Goal: Task Accomplishment & Management: Complete application form

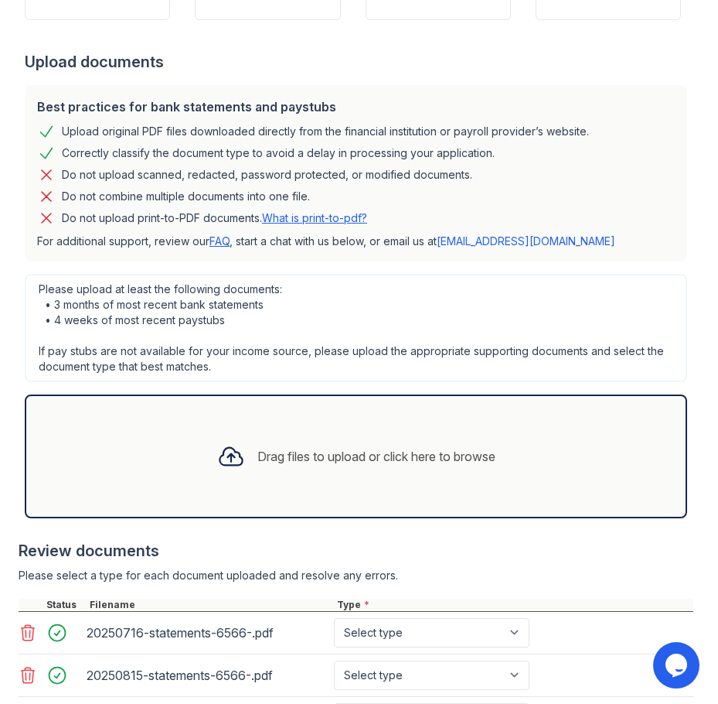
scroll to position [405, 0]
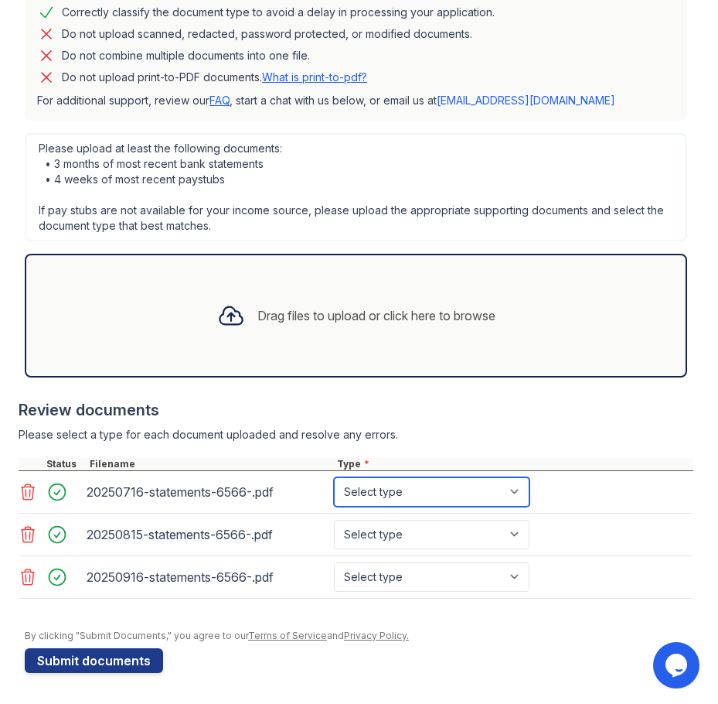
click at [511, 491] on select "Select type Paystub Bank Statement Offer Letter Tax Documents Benefit Award Let…" at bounding box center [432, 491] width 196 height 29
click at [334, 477] on select "Select type Paystub Bank Statement Offer Letter Tax Documents Benefit Award Let…" at bounding box center [432, 491] width 196 height 29
click at [462, 500] on select "Select type Paystub Bank Statement Offer Letter Tax Documents Benefit Award Let…" at bounding box center [432, 491] width 196 height 29
select select "bank_statement"
click at [334, 477] on select "Select type Paystub Bank Statement Offer Letter Tax Documents Benefit Award Let…" at bounding box center [432, 491] width 196 height 29
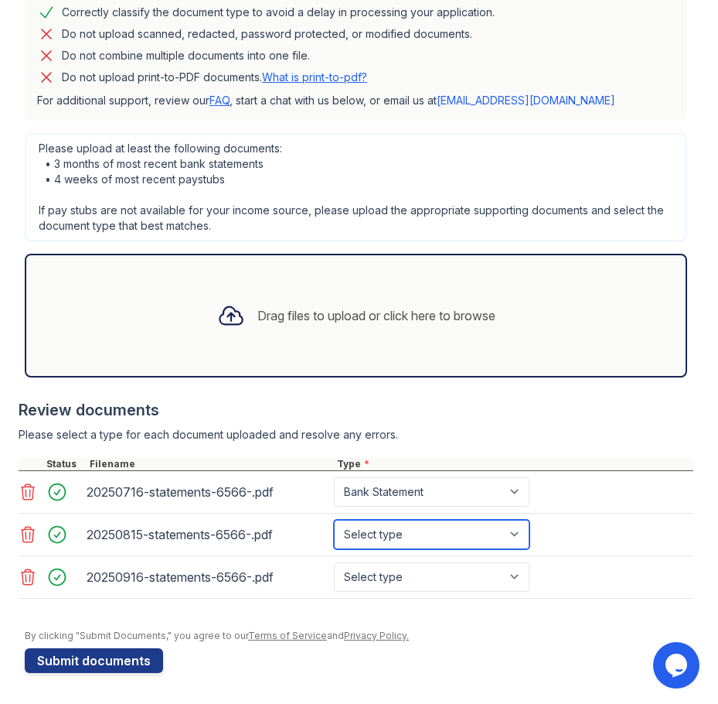
click at [433, 527] on select "Select type Paystub Bank Statement Offer Letter Tax Documents Benefit Award Let…" at bounding box center [432, 534] width 196 height 29
select select "bank_statement"
click at [334, 520] on select "Select type Paystub Bank Statement Offer Letter Tax Documents Benefit Award Let…" at bounding box center [432, 534] width 196 height 29
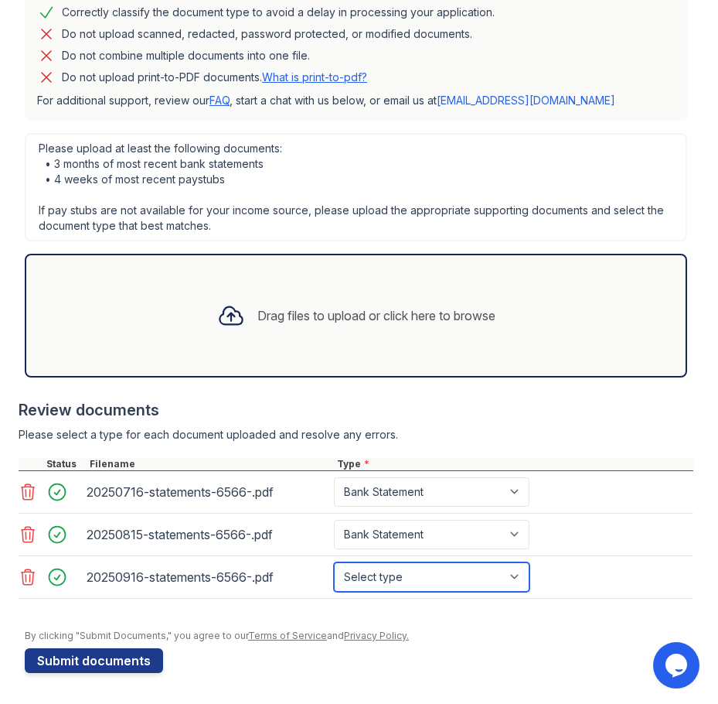
click at [417, 582] on select "Select type Paystub Bank Statement Offer Letter Tax Documents Benefit Award Let…" at bounding box center [432, 576] width 196 height 29
select select "bank_statement"
click at [334, 562] on select "Select type Paystub Bank Statement Offer Letter Tax Documents Benefit Award Let…" at bounding box center [432, 576] width 196 height 29
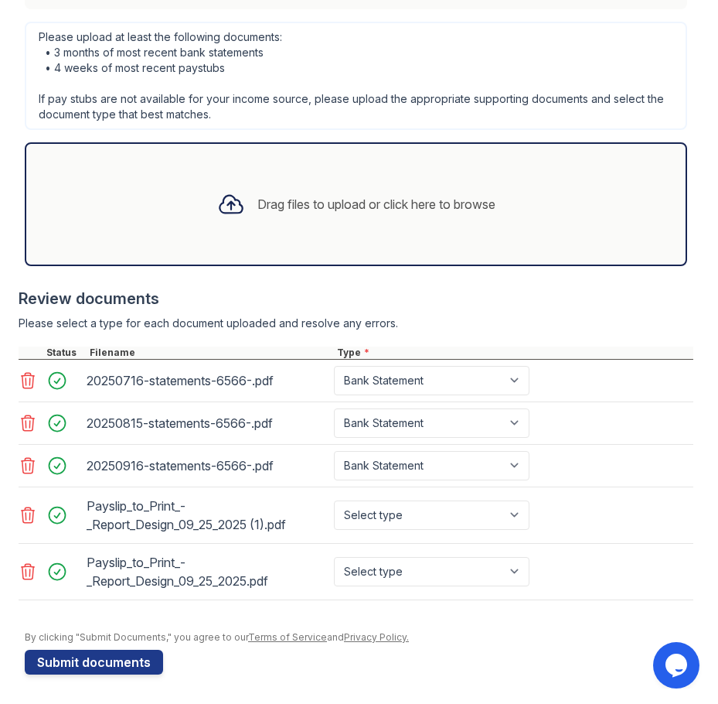
scroll to position [518, 0]
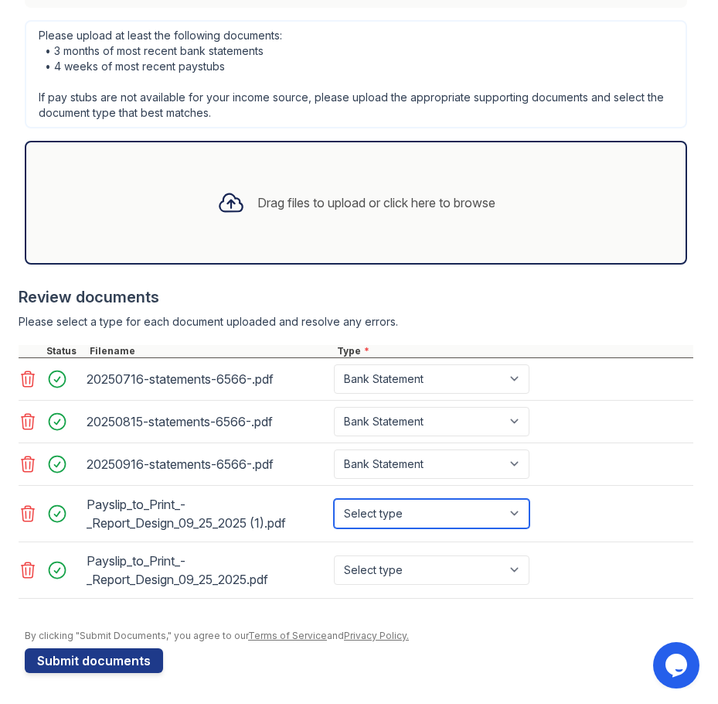
click at [435, 521] on select "Select type Paystub Bank Statement Offer Letter Tax Documents Benefit Award Let…" at bounding box center [432, 513] width 196 height 29
select select "paystub"
click at [334, 499] on select "Select type Paystub Bank Statement Offer Letter Tax Documents Benefit Award Let…" at bounding box center [432, 513] width 196 height 29
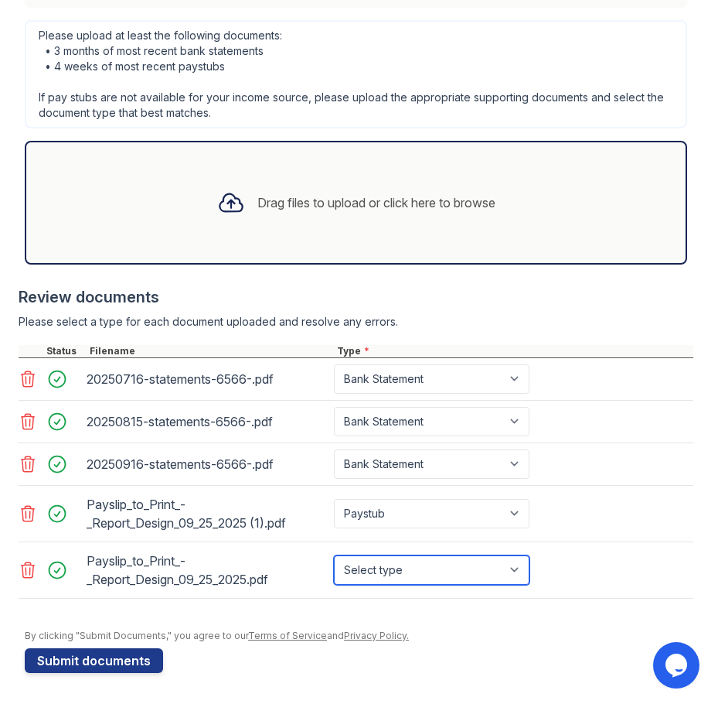
click at [438, 568] on select "Select type Paystub Bank Statement Offer Letter Tax Documents Benefit Award Let…" at bounding box center [432, 569] width 196 height 29
select select "paystub"
click at [334, 555] on select "Select type Paystub Bank Statement Offer Letter Tax Documents Benefit Award Let…" at bounding box center [432, 569] width 196 height 29
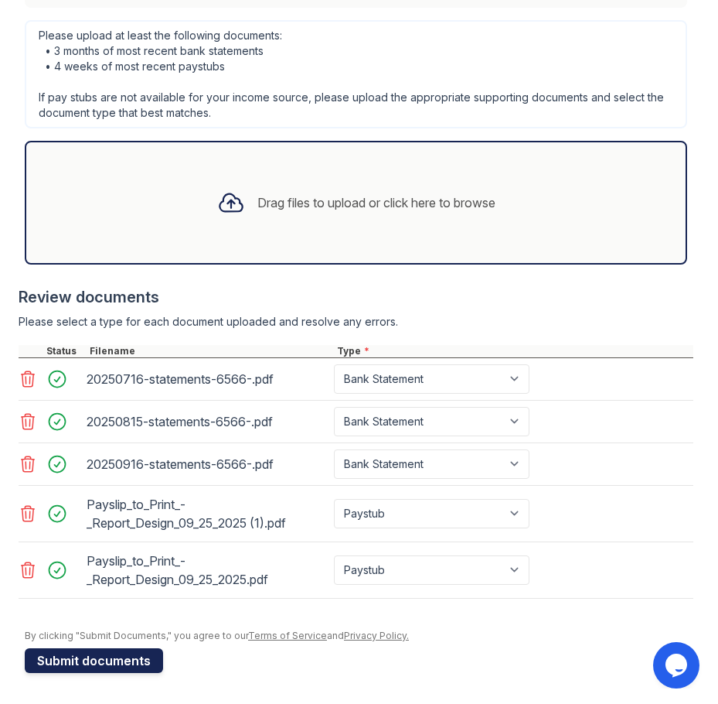
click at [138, 660] on button "Submit documents" at bounding box center [94, 660] width 138 height 25
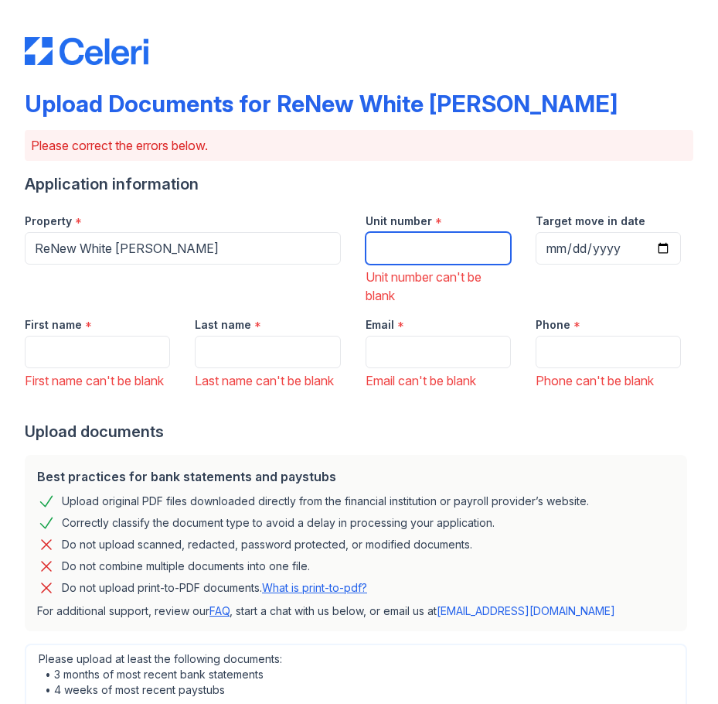
click at [418, 256] on input "Unit number" at bounding box center [438, 248] width 145 height 32
type input "TBD"
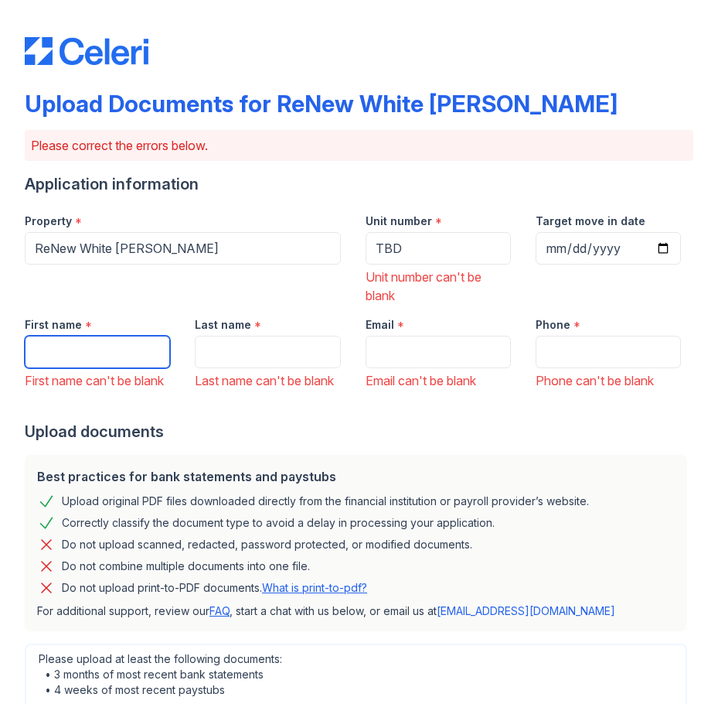
click at [52, 357] on input "First name" at bounding box center [97, 352] width 145 height 32
type input "Ebony"
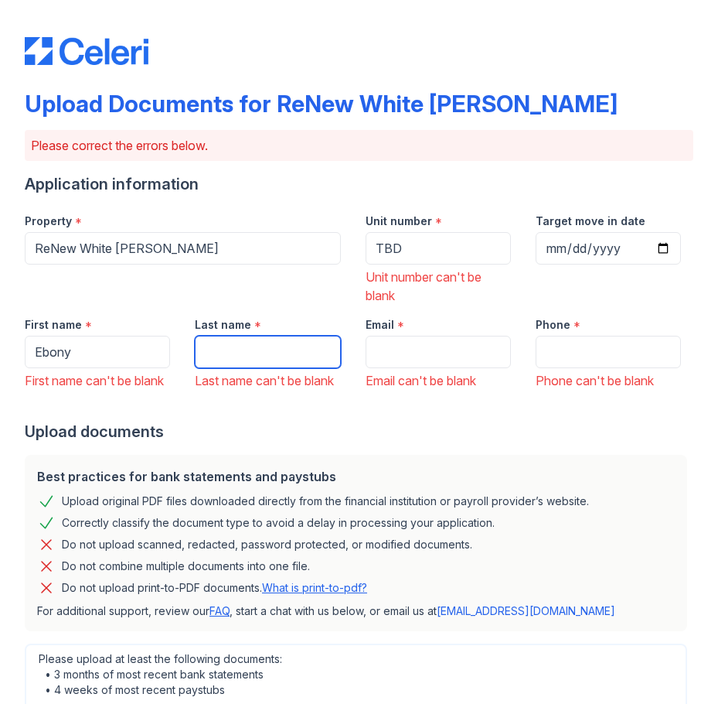
click at [229, 350] on input "Last name" at bounding box center [267, 352] width 145 height 32
type input "Brown"
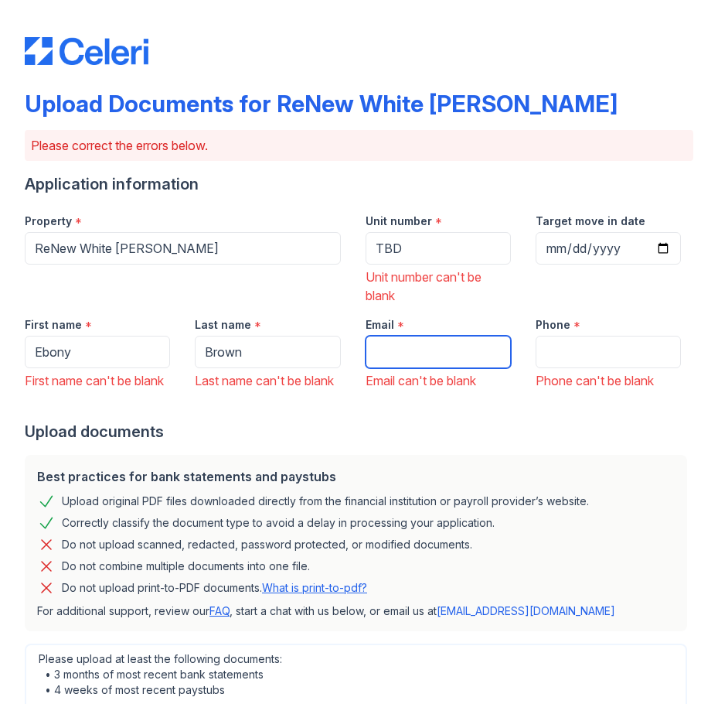
click at [382, 354] on input "Email" at bounding box center [438, 352] width 145 height 32
type input "[EMAIL_ADDRESS][DOMAIN_NAME]"
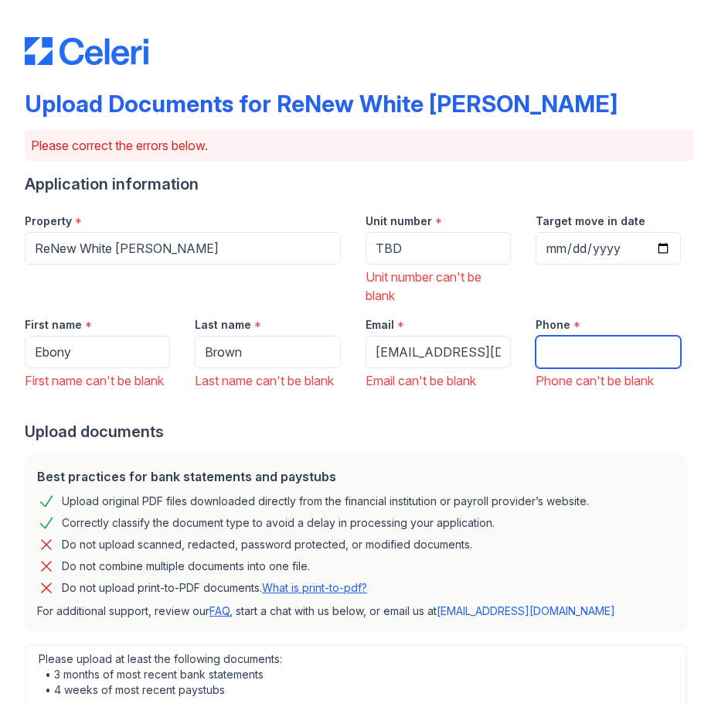
click at [536, 347] on input "Phone" at bounding box center [608, 352] width 145 height 32
type input "[PHONE_NUMBER]"
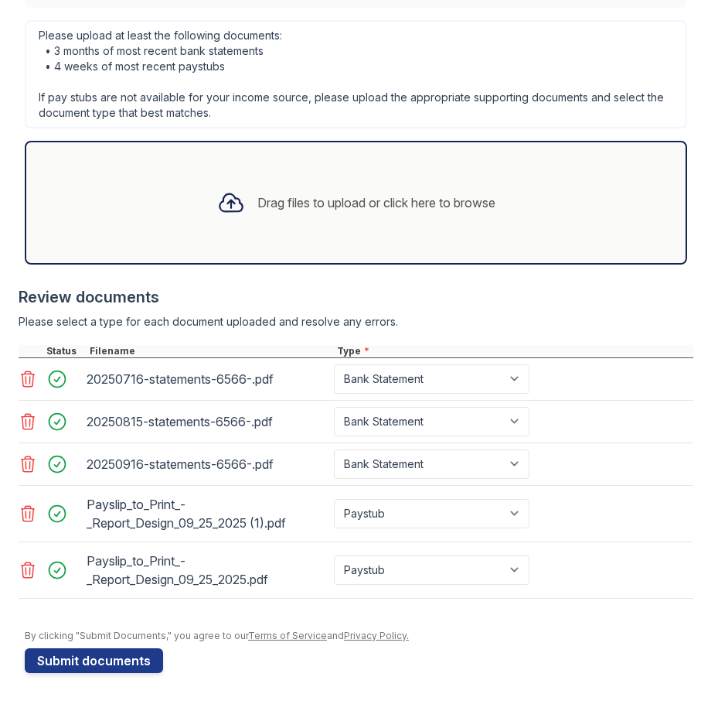
scroll to position [642, 0]
click at [115, 658] on button "Submit documents" at bounding box center [94, 660] width 138 height 25
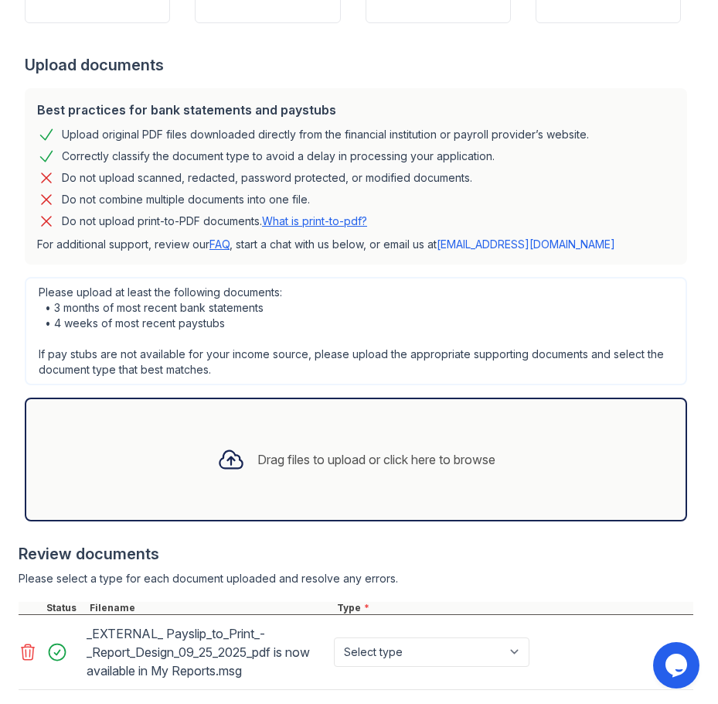
scroll to position [428, 0]
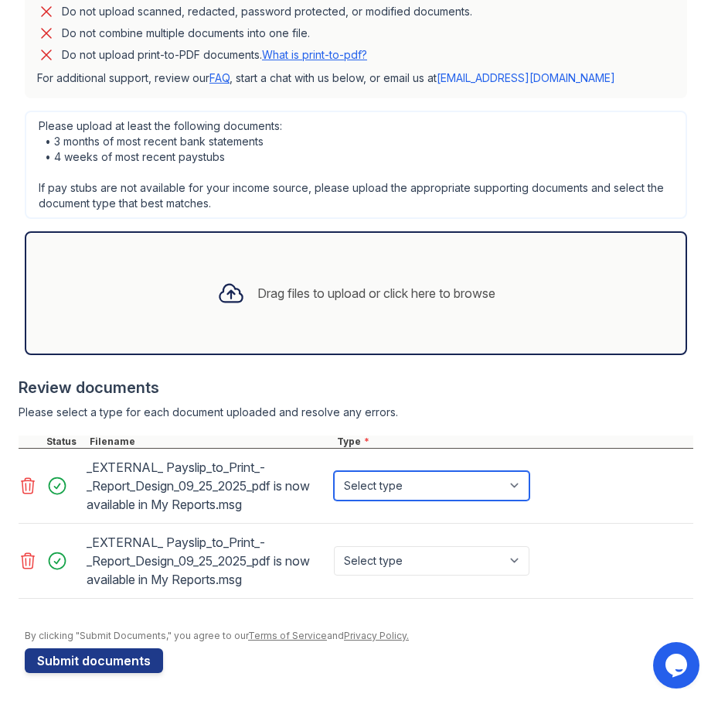
click at [527, 493] on select "Select type Paystub Bank Statement Offer Letter Tax Documents Benefit Award Let…" at bounding box center [432, 485] width 196 height 29
select select "paystub"
click at [334, 471] on select "Select type Paystub Bank Statement Offer Letter Tax Documents Benefit Award Let…" at bounding box center [432, 485] width 196 height 29
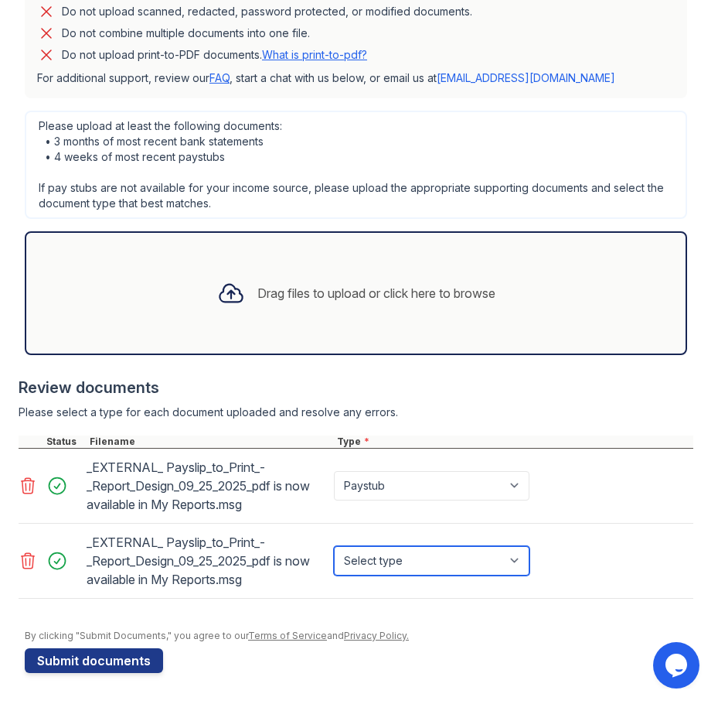
click at [513, 561] on select "Select type Paystub Bank Statement Offer Letter Tax Documents Benefit Award Let…" at bounding box center [432, 560] width 196 height 29
select select "paystub"
click at [334, 546] on select "Select type Paystub Bank Statement Offer Letter Tax Documents Benefit Award Let…" at bounding box center [432, 560] width 196 height 29
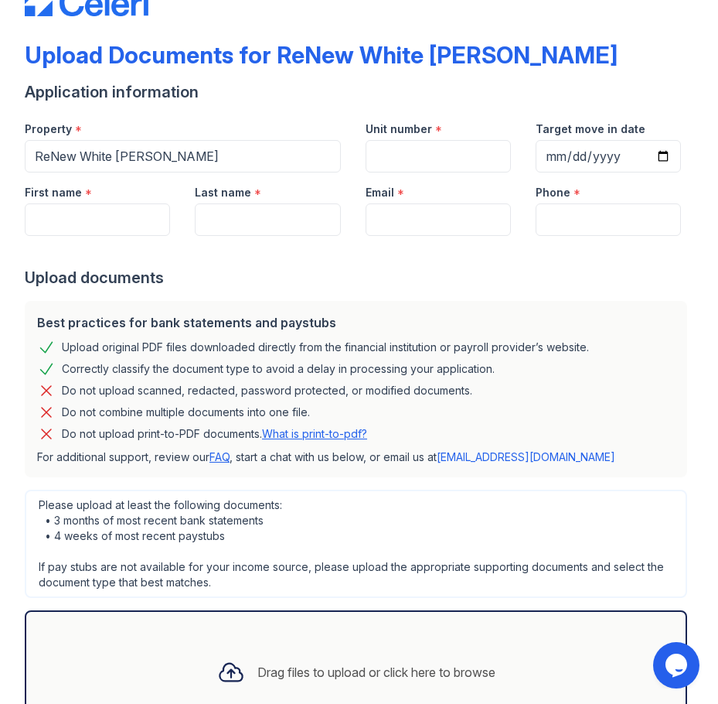
scroll to position [0, 0]
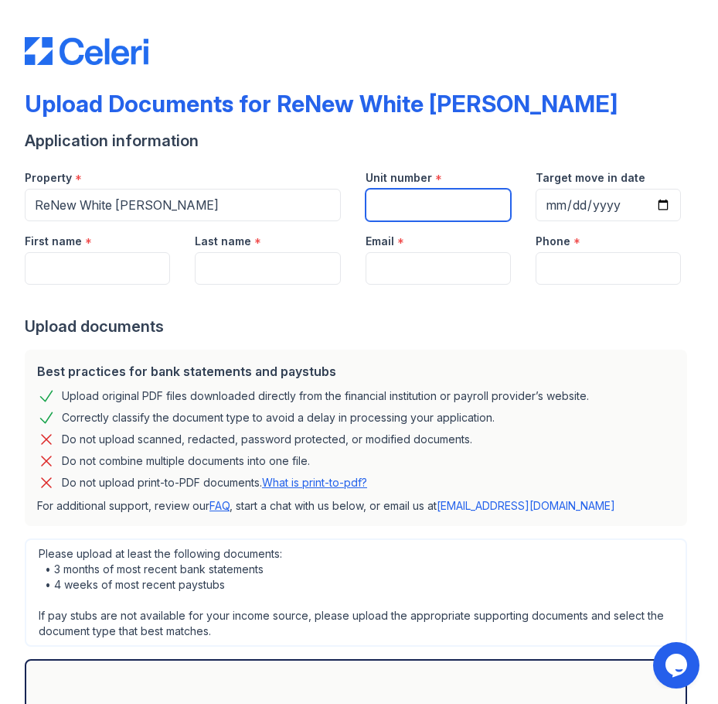
click at [452, 211] on input "Unit number" at bounding box center [438, 205] width 145 height 32
type input "TBD"
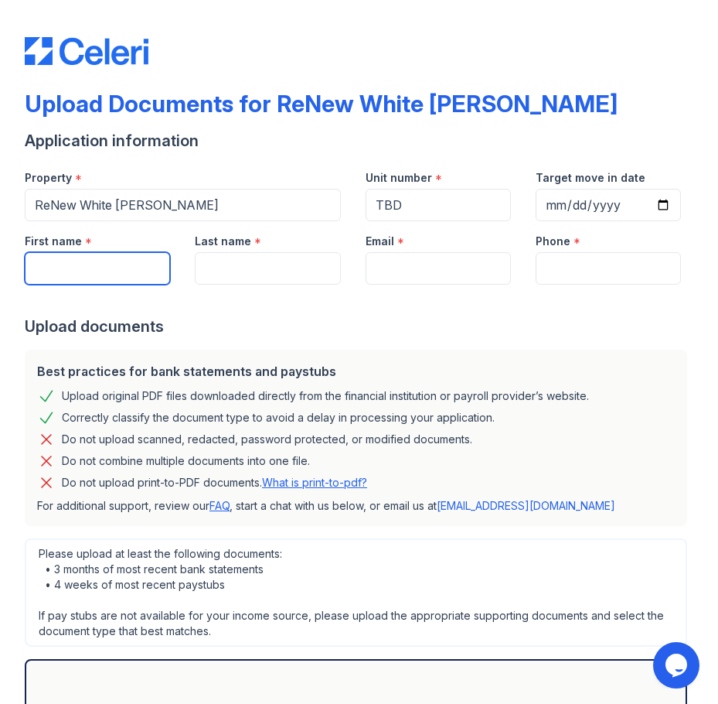
click at [131, 271] on input "First name" at bounding box center [97, 268] width 145 height 32
type input "e"
type input "Ebony"
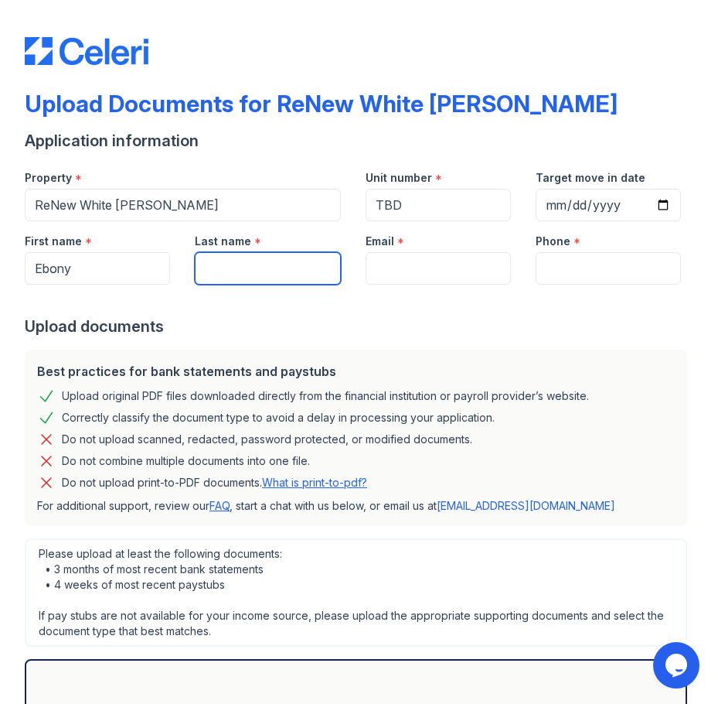
click at [236, 259] on input "Last name" at bounding box center [267, 268] width 145 height 32
type input "Brown"
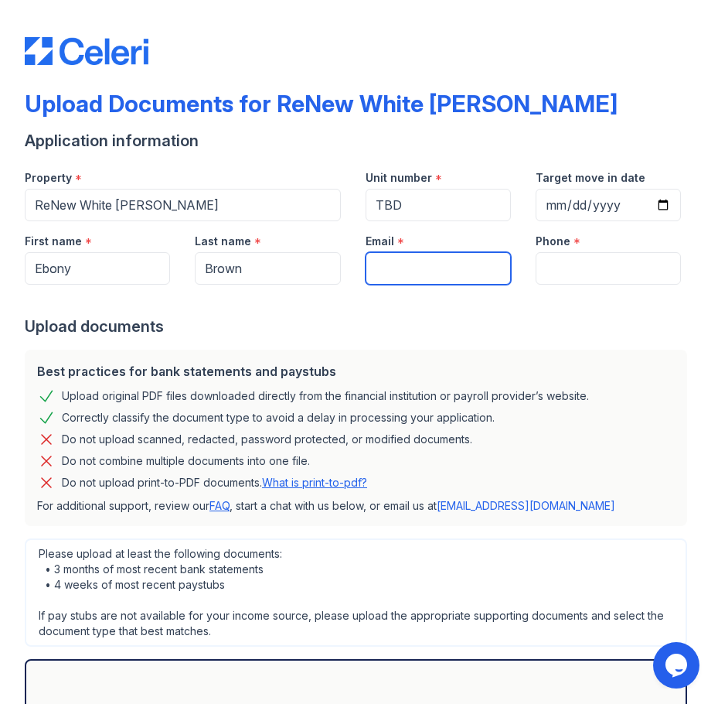
click at [458, 265] on input "Email" at bounding box center [438, 268] width 145 height 32
type input "[EMAIL_ADDRESS][DOMAIN_NAME]"
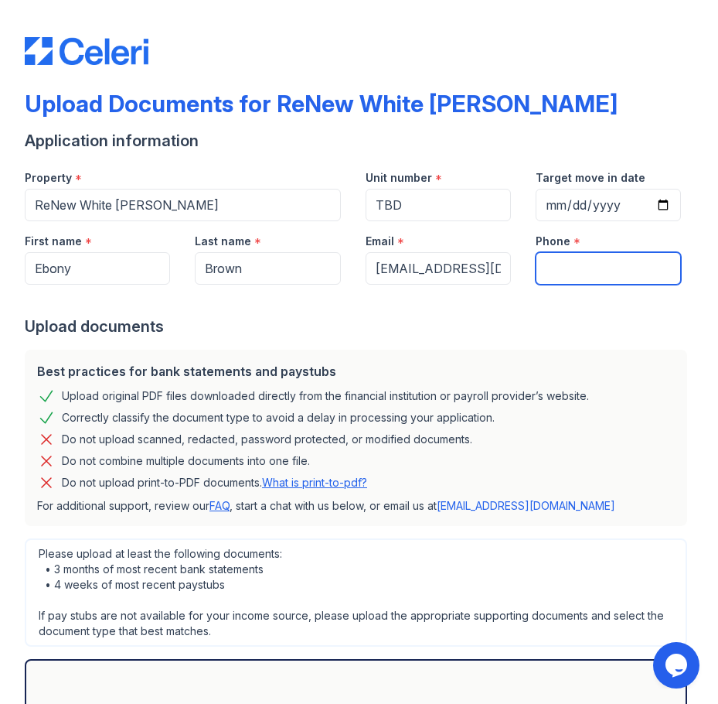
click at [613, 263] on input "Phone" at bounding box center [608, 268] width 145 height 32
type input "[PHONE_NUMBER]"
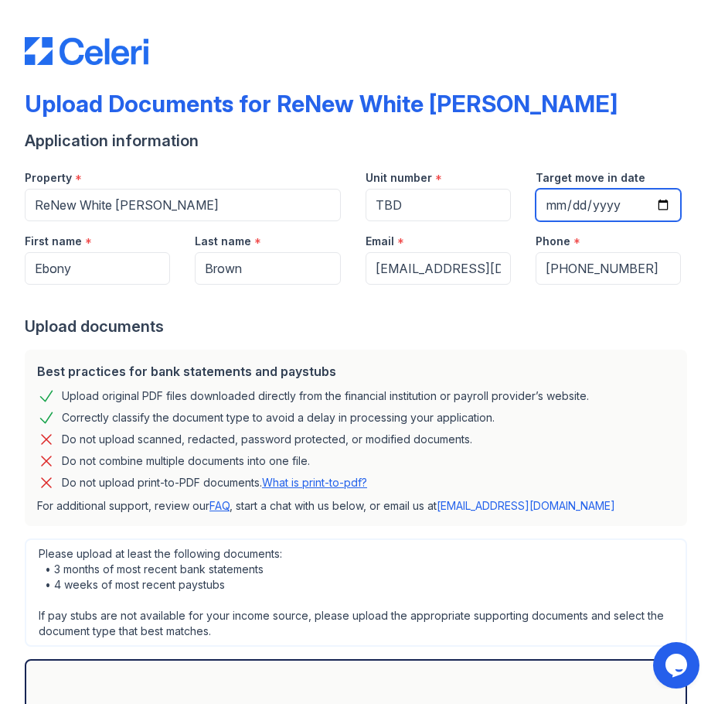
click at [653, 202] on input "Target move in date" at bounding box center [608, 205] width 145 height 32
type input "[DATE]"
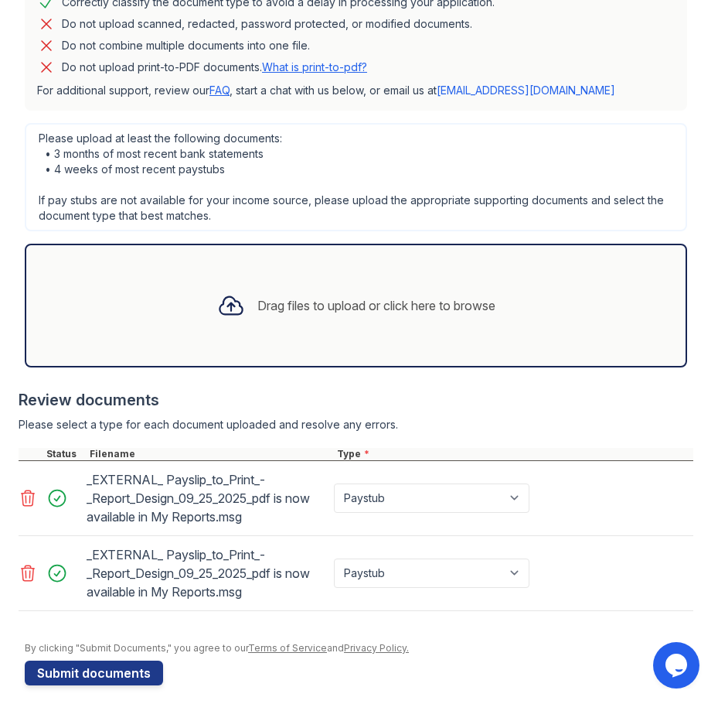
scroll to position [428, 0]
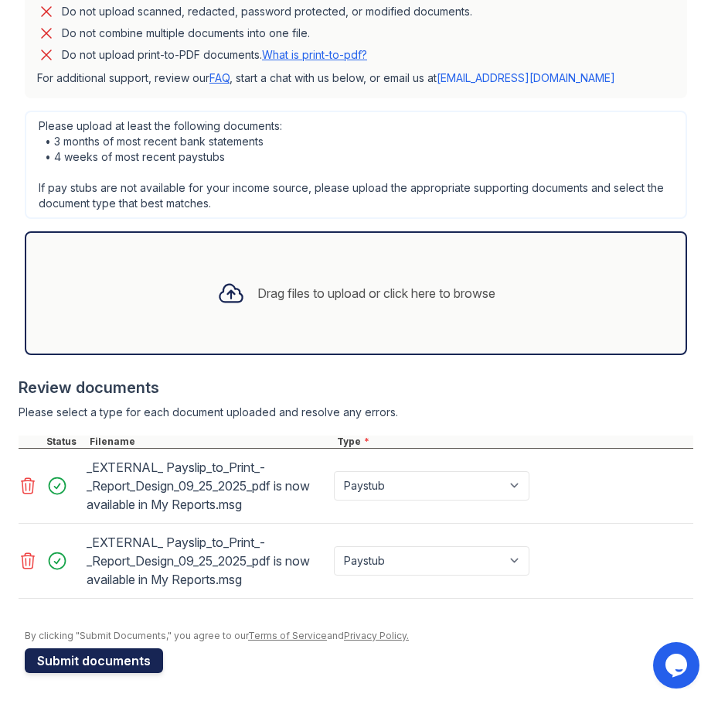
click at [87, 660] on button "Submit documents" at bounding box center [94, 660] width 138 height 25
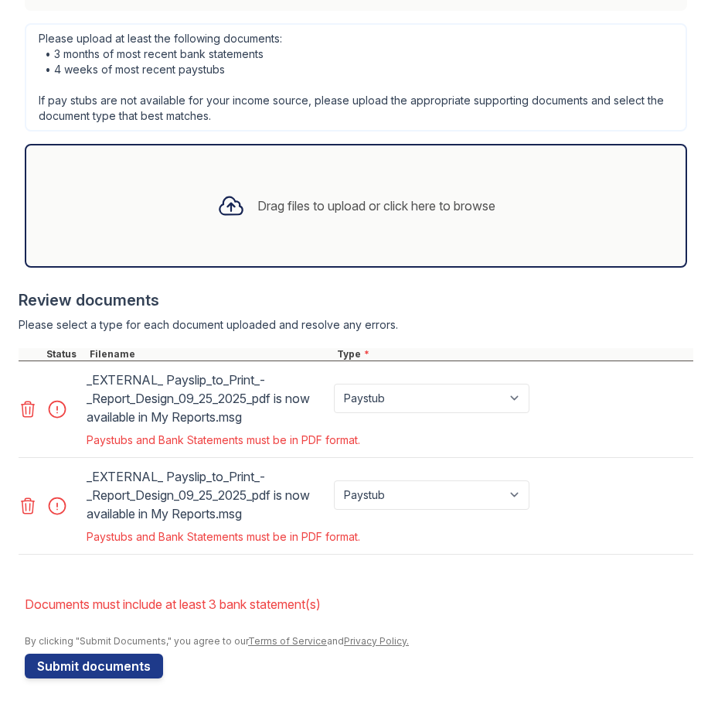
scroll to position [564, 0]
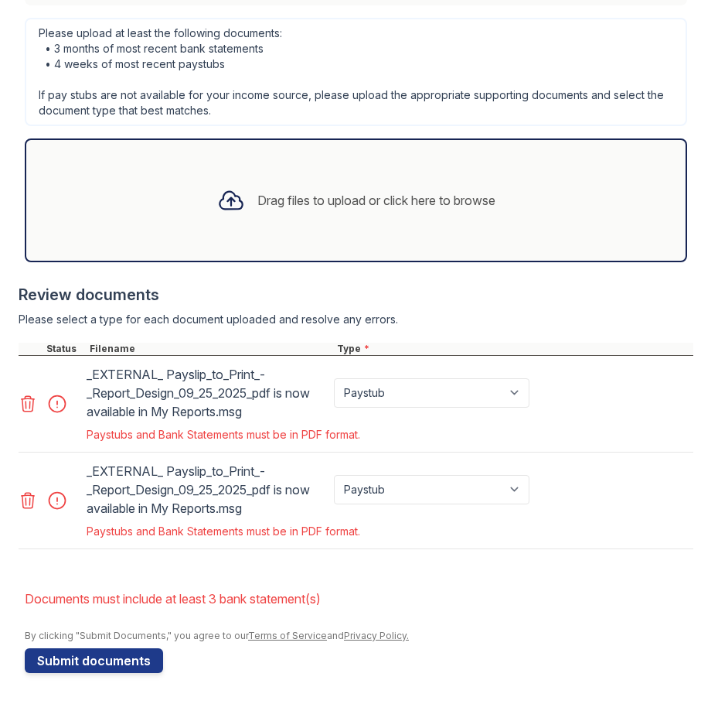
click at [24, 503] on icon at bounding box center [28, 500] width 19 height 19
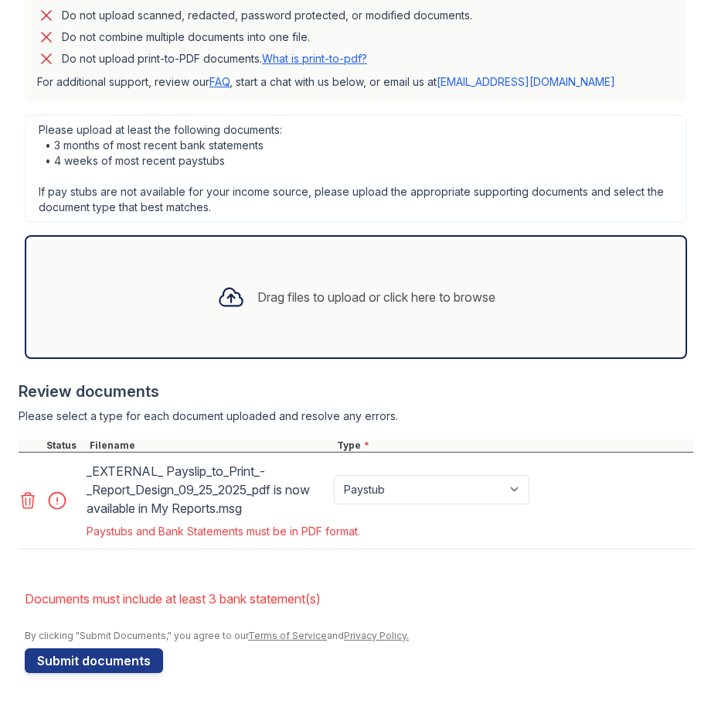
click at [26, 496] on icon at bounding box center [28, 500] width 19 height 19
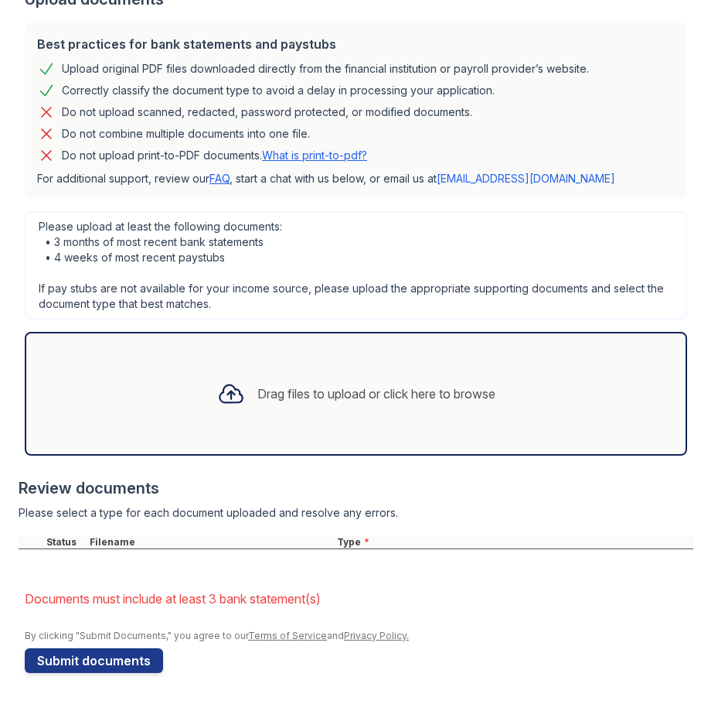
scroll to position [370, 0]
click at [354, 388] on div "Drag files to upload or click here to browse" at bounding box center [377, 393] width 238 height 19
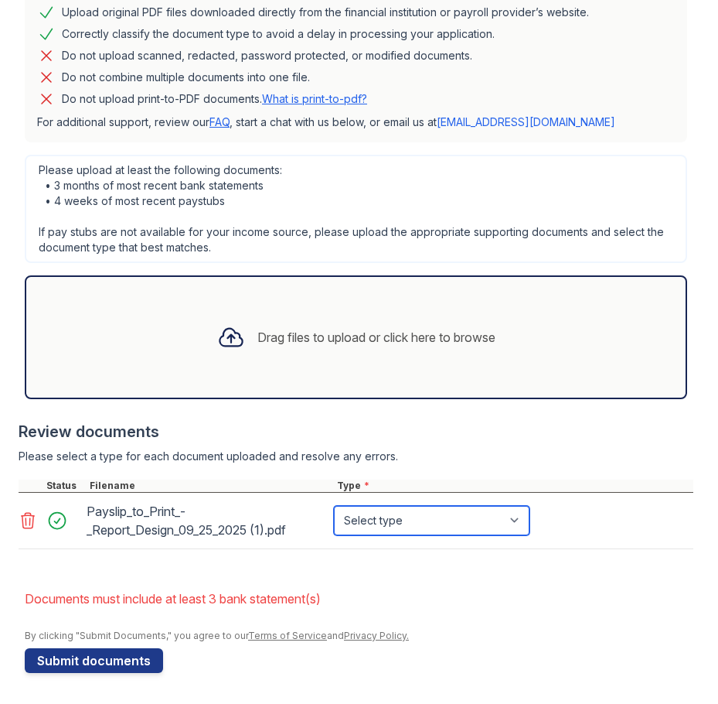
click at [427, 517] on select "Select type Paystub Bank Statement Offer Letter Tax Documents Benefit Award Let…" at bounding box center [432, 520] width 196 height 29
select select "paystub"
click at [334, 506] on select "Select type Paystub Bank Statement Offer Letter Tax Documents Benefit Award Let…" at bounding box center [432, 520] width 196 height 29
click at [312, 325] on div "Drag files to upload or click here to browse" at bounding box center [356, 337] width 303 height 53
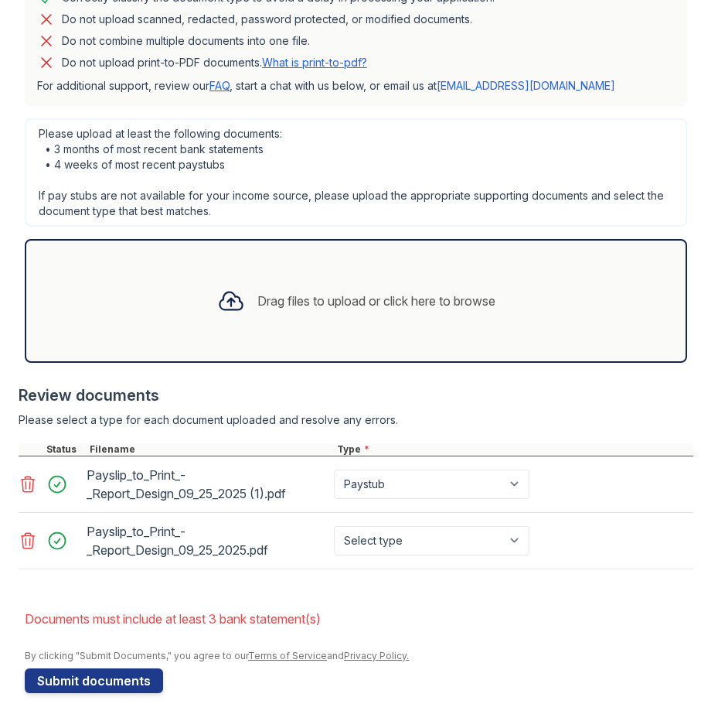
scroll to position [483, 0]
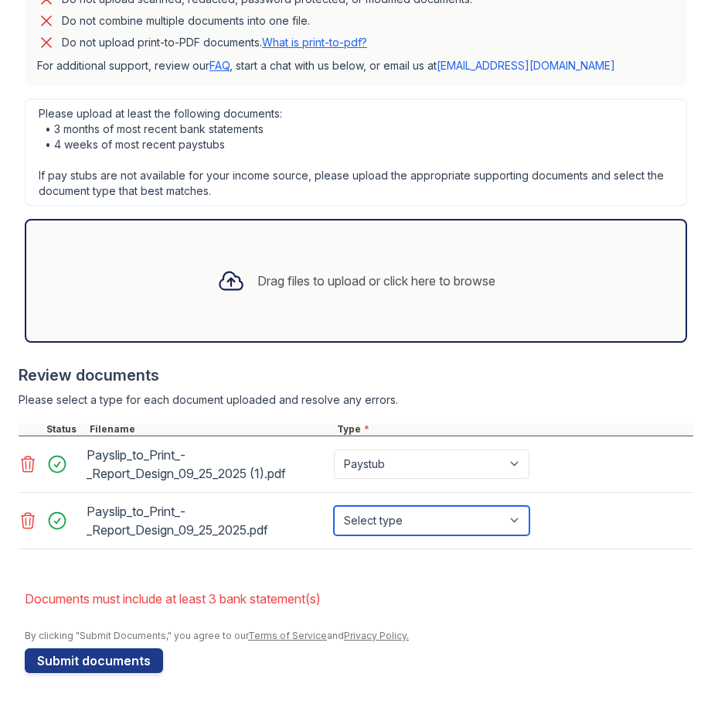
click at [503, 521] on select "Select type Paystub Bank Statement Offer Letter Tax Documents Benefit Award Let…" at bounding box center [432, 520] width 196 height 29
select select "paystub"
click at [334, 506] on select "Select type Paystub Bank Statement Offer Letter Tax Documents Benefit Award Let…" at bounding box center [432, 520] width 196 height 29
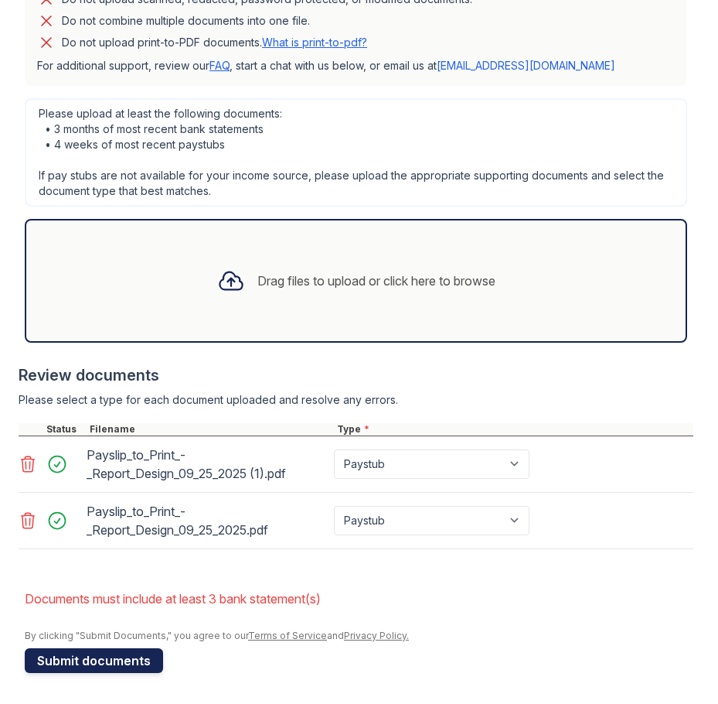
click at [92, 660] on button "Submit documents" at bounding box center [94, 660] width 138 height 25
click at [30, 467] on icon at bounding box center [28, 463] width 13 height 15
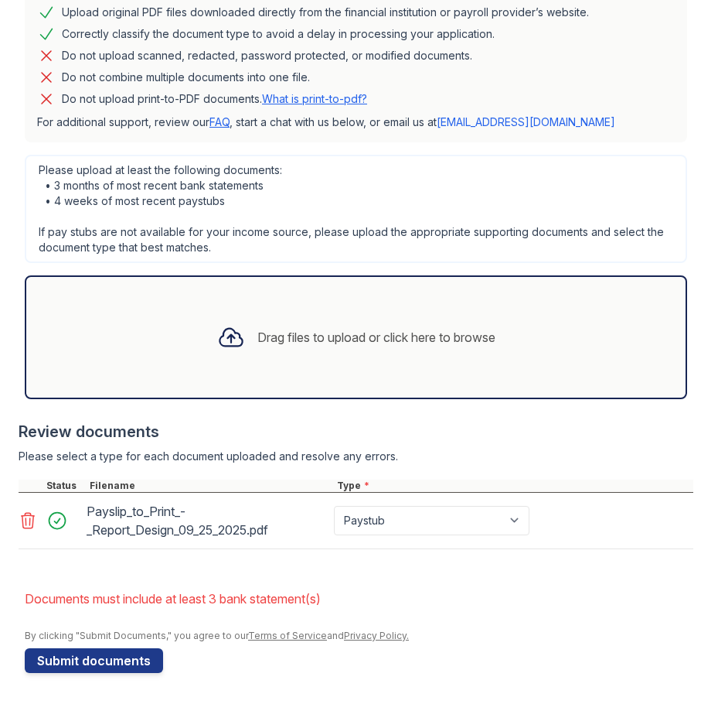
click at [29, 519] on icon at bounding box center [28, 520] width 19 height 19
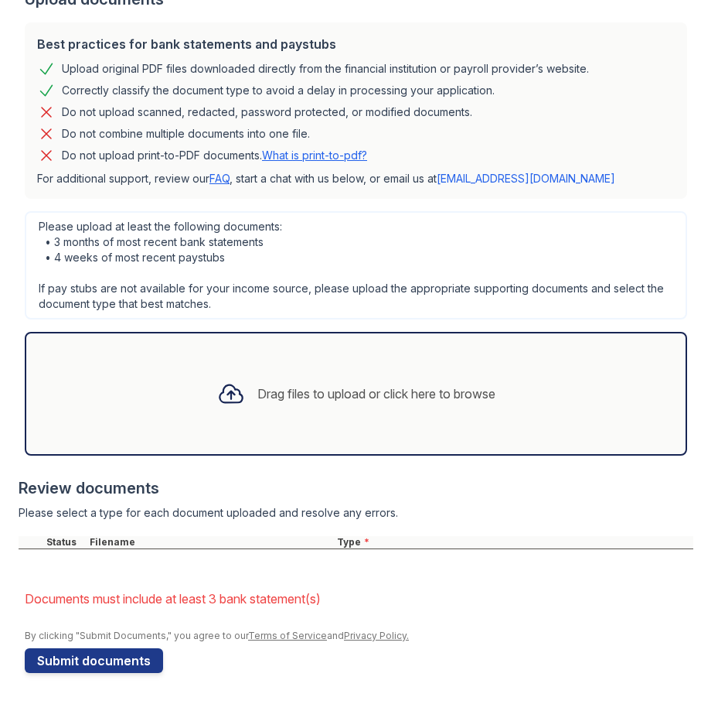
scroll to position [370, 0]
click at [352, 391] on div "Drag files to upload or click here to browse" at bounding box center [377, 393] width 238 height 19
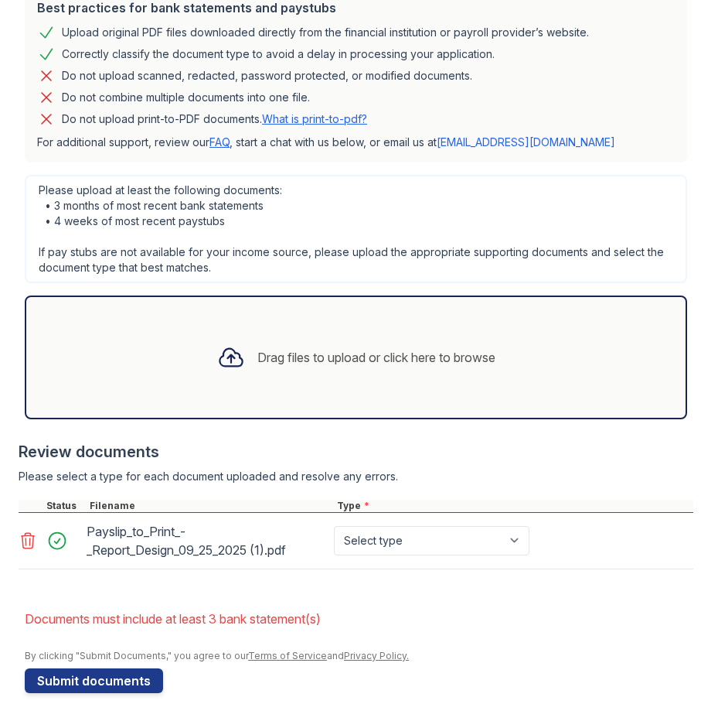
scroll to position [427, 0]
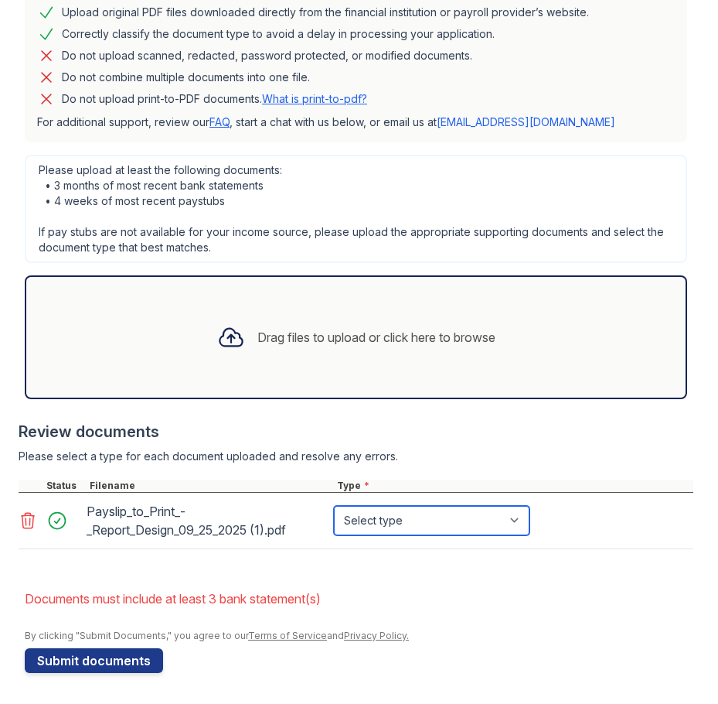
click at [523, 518] on select "Select type Paystub Bank Statement Offer Letter Tax Documents Benefit Award Let…" at bounding box center [432, 520] width 196 height 29
select select "paystub"
click at [334, 506] on select "Select type Paystub Bank Statement Offer Letter Tax Documents Benefit Award Let…" at bounding box center [432, 520] width 196 height 29
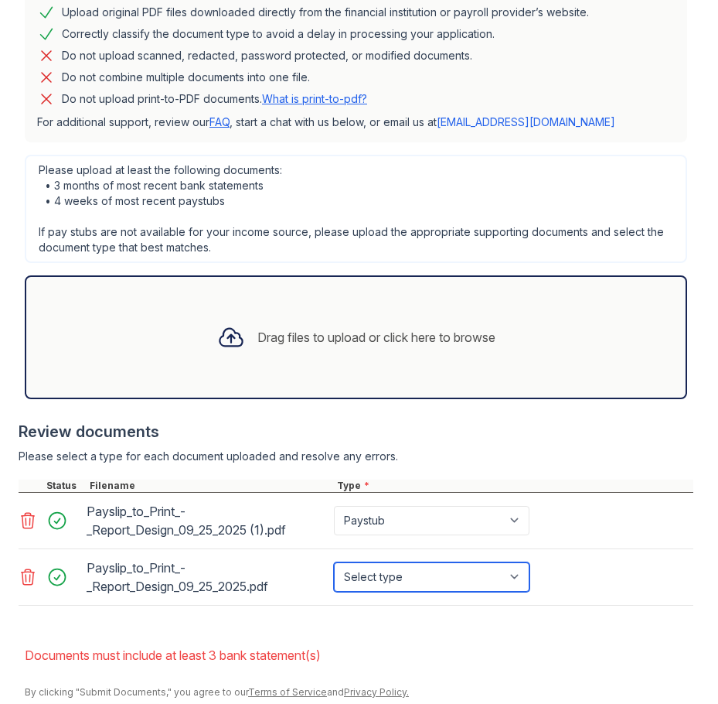
click at [519, 572] on select "Select type Paystub Bank Statement Offer Letter Tax Documents Benefit Award Let…" at bounding box center [432, 576] width 196 height 29
select select "paystub"
click at [334, 562] on select "Select type Paystub Bank Statement Offer Letter Tax Documents Benefit Award Let…" at bounding box center [432, 576] width 196 height 29
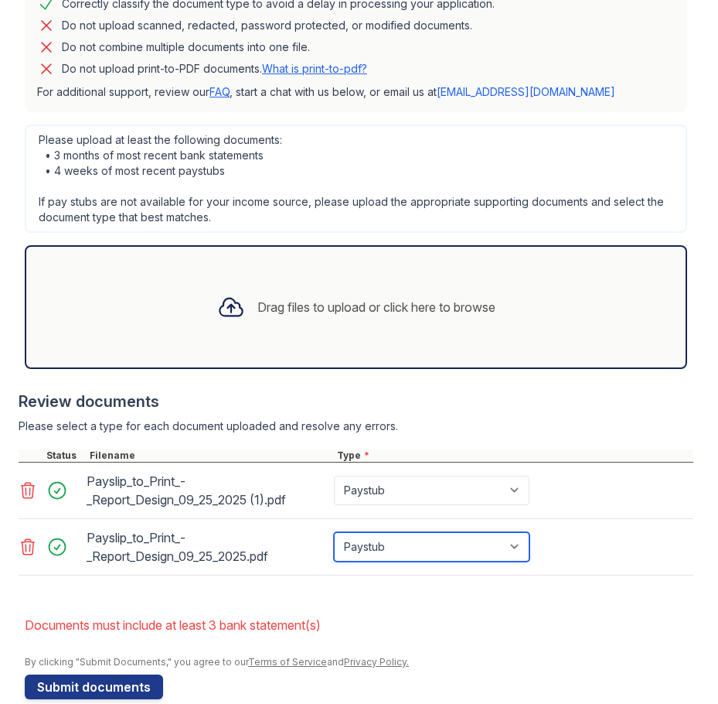
scroll to position [483, 0]
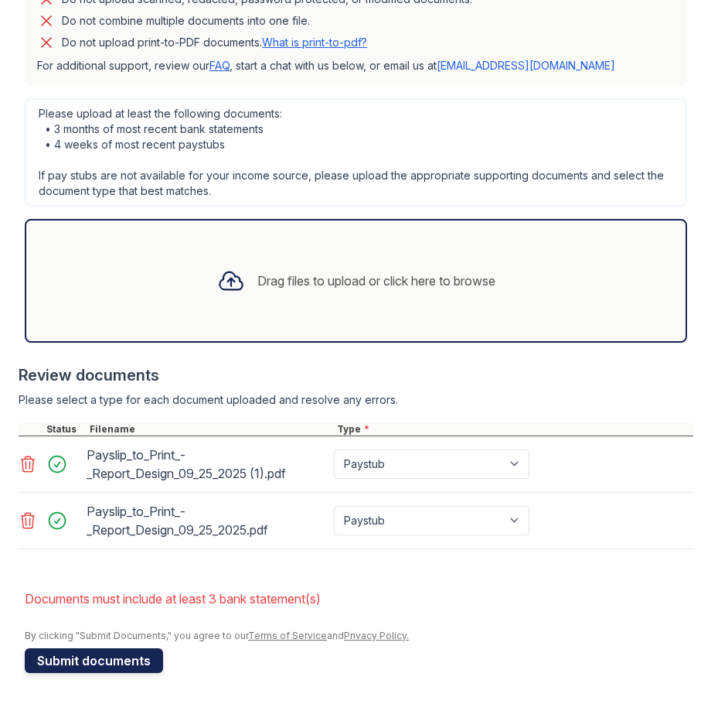
click at [138, 669] on button "Submit documents" at bounding box center [94, 660] width 138 height 25
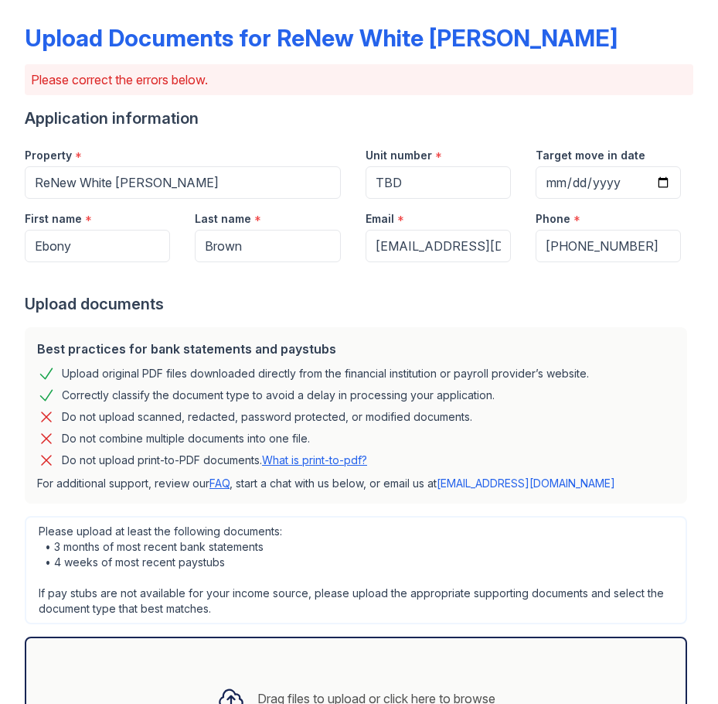
scroll to position [19, 0]
